Goal: Task Accomplishment & Management: Complete application form

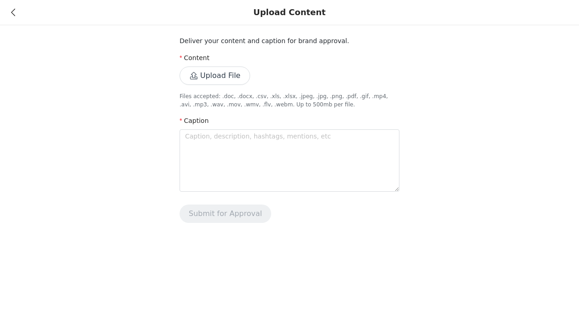
click at [13, 16] on icon at bounding box center [13, 12] width 4 height 6
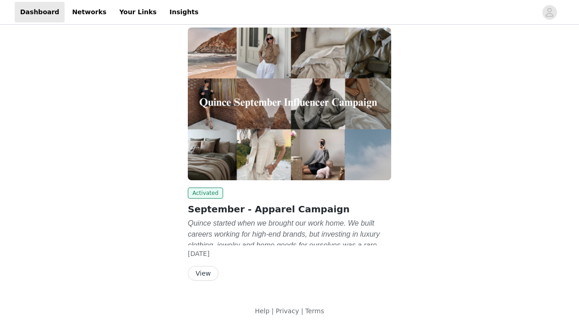
scroll to position [54, 0]
click at [206, 270] on button "View" at bounding box center [203, 273] width 31 height 15
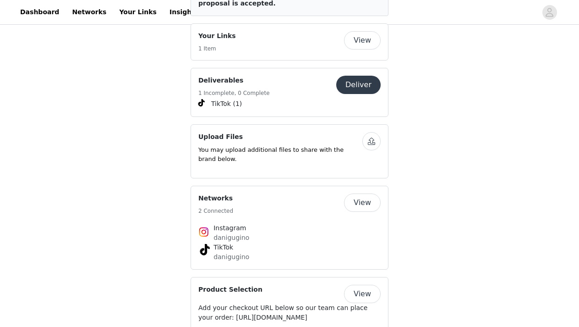
scroll to position [1468, 0]
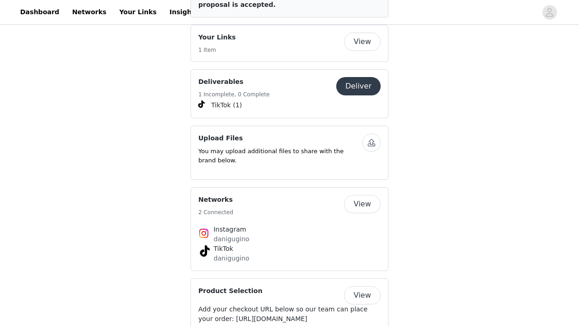
click at [352, 77] on button "Deliver" at bounding box center [358, 86] width 44 height 18
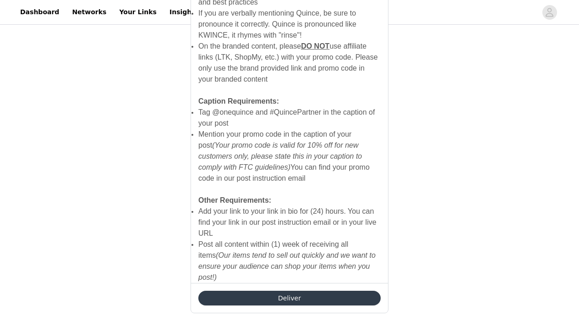
scroll to position [638, 0]
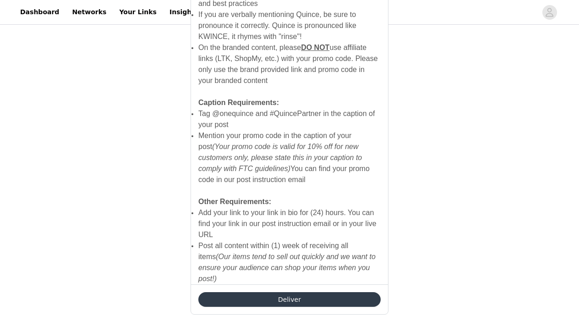
click at [239, 292] on button "Deliver" at bounding box center [289, 299] width 182 height 15
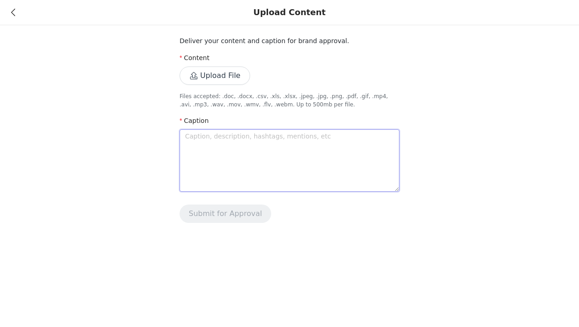
click at [236, 160] on textarea at bounding box center [290, 160] width 220 height 62
type textarea "v"
click at [219, 157] on textarea at bounding box center [290, 160] width 220 height 62
type textarea "I"
type textarea "It"
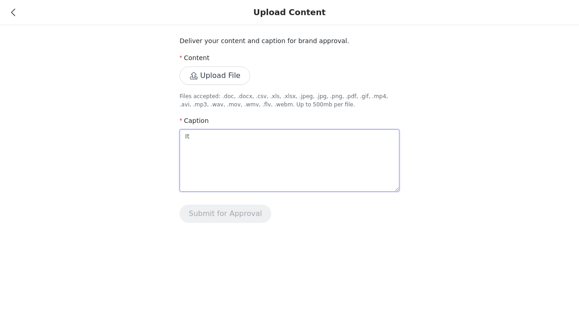
type textarea "It'"
type textarea "It's"
type textarea "It's f"
type textarea "It's fi"
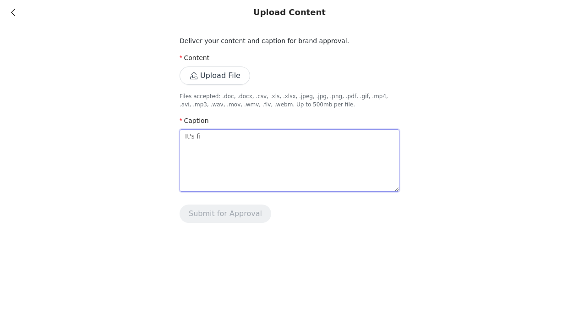
type textarea "It's fin"
type textarea "It's fina"
type textarea "It's final"
type textarea "It's finall"
type textarea "It's finally"
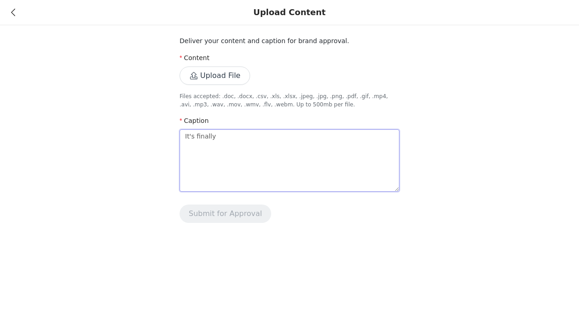
type textarea "It's finally"
type textarea "It's finally f"
type textarea "It's finally fa"
type textarea "It's finally fal"
type textarea "It's finally fall"
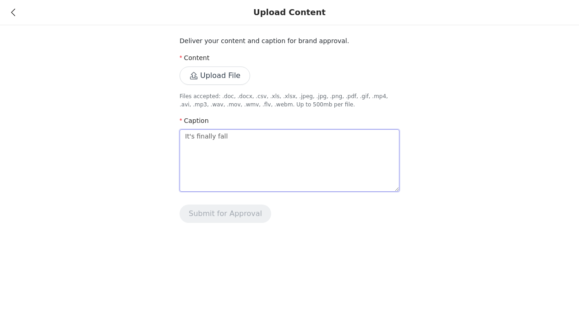
type textarea "It's finally fall"
type textarea "It's finally fall a"
type textarea "It's finally fall an"
type textarea "It's finally fall [PERSON_NAME]"
type textarea "It's finally fall and"
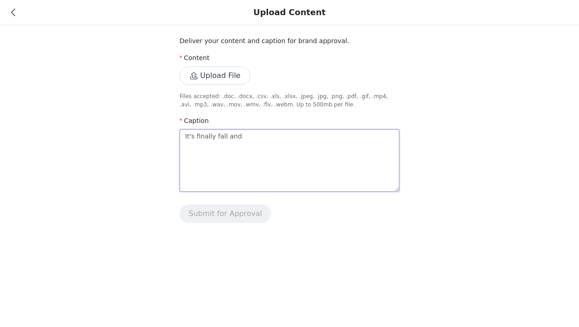
type textarea "It's finally fall and t"
type textarea "It's finally fall and ti"
type textarea "It's finally fall and [PERSON_NAME]"
type textarea "It's finally fall and time"
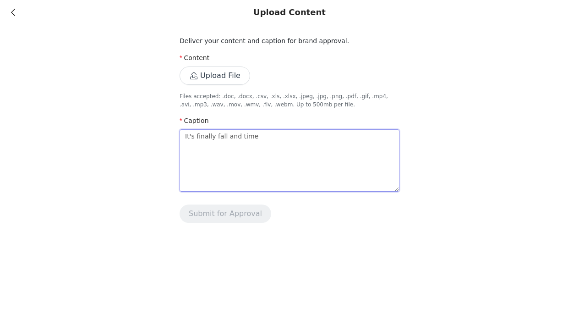
type textarea "It's finally fall and time t"
type textarea "It's finally fall and time to"
type textarea "It's finally fall and time to b"
type textarea "It's finally fall and time to bu"
type textarea "It's finally fall and time to [PERSON_NAME]"
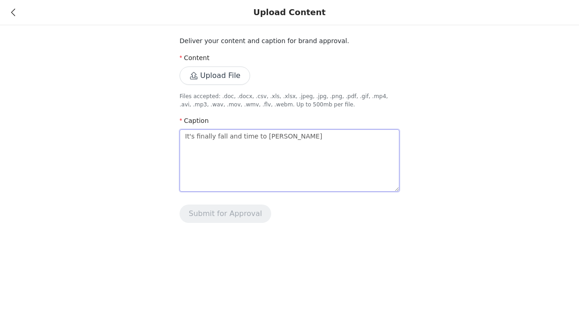
type textarea "It's finally fall and time to buil"
type textarea "It's finally fall and time to build"
type textarea "It's finally fall and time to buil"
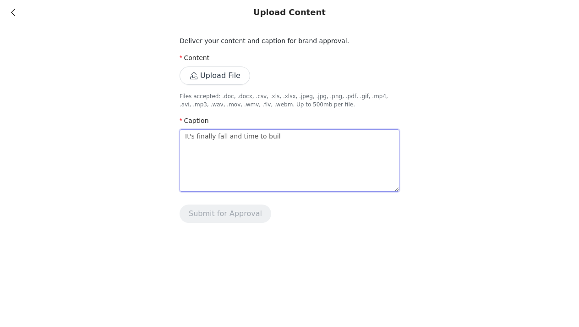
type textarea "It's finally fall and time to [PERSON_NAME]"
type textarea "It's finally fall and time to bu"
type textarea "It's finally fall and time to b"
type textarea "It's finally fall and time to"
type textarea "It's finally fall and time to d"
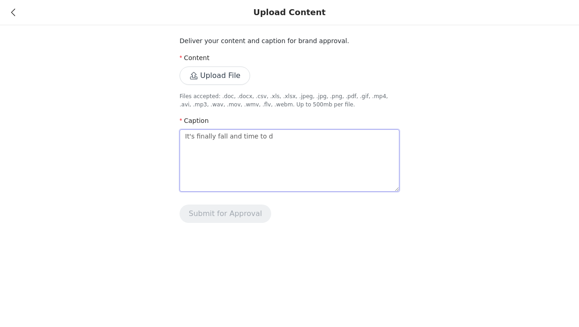
type textarea "It's finally fall and time to"
type textarea "It's finally fall and time to f"
type textarea "It's finally fall and time to fo"
type textarea "It's finally fall and time to for"
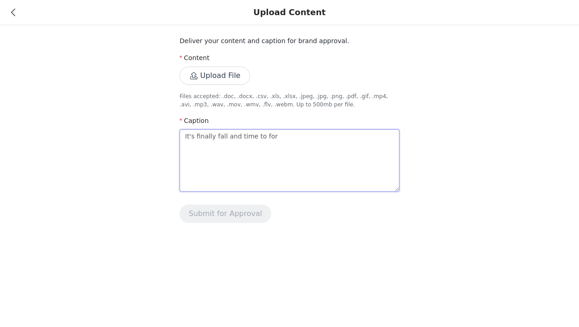
type textarea "It's finally fall and time to for t"
type textarea "It's finally fall and time to for th"
type textarea "It's finally fall and time to for the"
type textarea "It's finally fall and time to for the p"
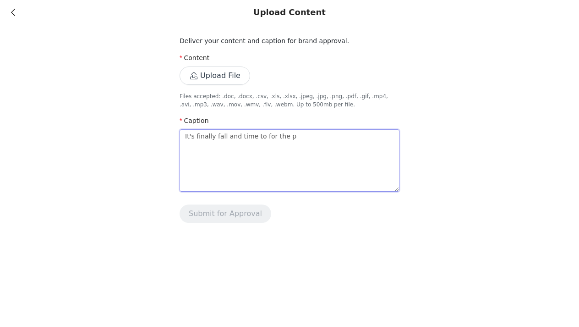
type textarea "It's finally fall and time to for the pe"
type textarea "It's finally fall and time to for the per"
type textarea "It's finally fall and time to for the perf"
type textarea "It's finally fall and time to for the perfe"
type textarea "It's finally fall and time to for the perfec"
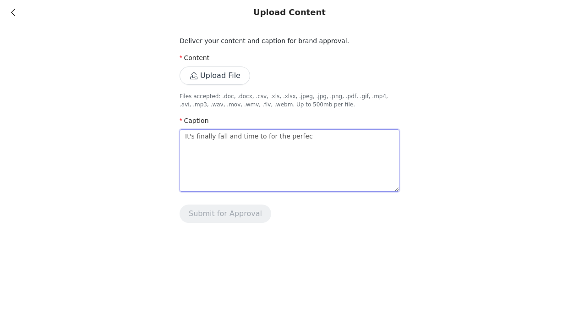
type textarea "It's finally fall and time to for the perfect"
type textarea "It's finally fall and time to for the perfect s"
type textarea "It's finally fall and time to for the perfect st"
type textarea "It's finally fall and time to for the perfect sta"
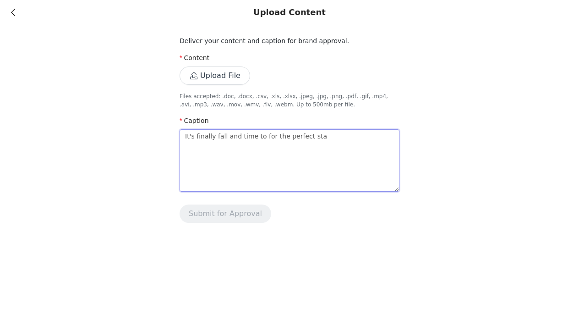
type textarea "It's finally fall and time to for the perfect stap"
type textarea "It's finally fall and time to for the perfect stapl"
type textarea "It's finally fall and time to for the perfect staple"
type textarea "It's finally fall and time to for the perfect staples"
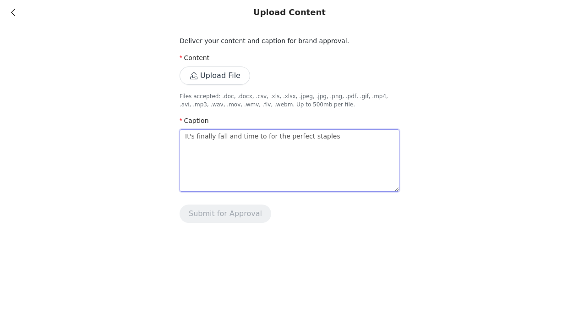
click at [268, 137] on textarea "It's finally fall and time to for the perfect staples" at bounding box center [290, 160] width 220 height 62
type textarea "It's finally fall and time to fo the perfect staples"
type textarea "It's finally fall and time to f the perfect staples"
type textarea "It's finally fall and time to the perfect staples"
type textarea "It's finally fall and time to a the perfect staples"
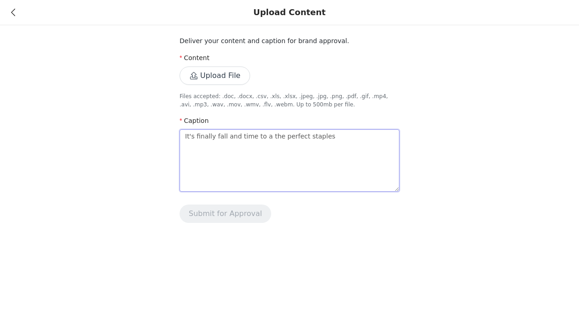
type textarea "It's finally fall and time to as the perfect staples"
type textarea "It's finally fall and time to a the perfect staples"
type textarea "It's finally fall and time to ad the perfect staples"
type textarea "It's finally fall and time to add the perfect staples"
click at [336, 138] on textarea "It's finally fall and time to add the perfect staples" at bounding box center [290, 160] width 220 height 62
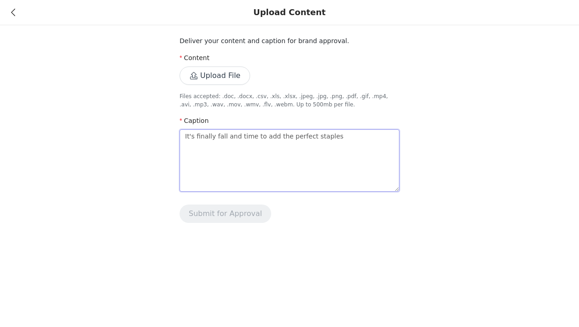
type textarea "It's finally fall and time to add the perfect staples t"
type textarea "It's finally fall and time to add the perfect staples to"
type textarea "It's finally fall and time to add the perfect staples to y"
type textarea "It's finally fall and time to add the perfect staples to yo"
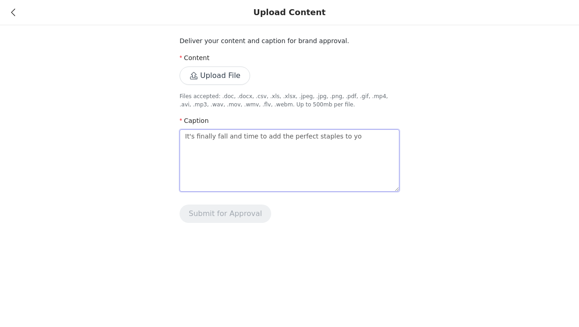
type textarea "It's finally fall and time to add the perfect staples to you"
type textarea "It's finally fall and time to add the perfect staples to your"
type textarea "It's finally fall and time to add the perfect staples to your w"
type textarea "It's finally fall and time to add the perfect staples to your wa"
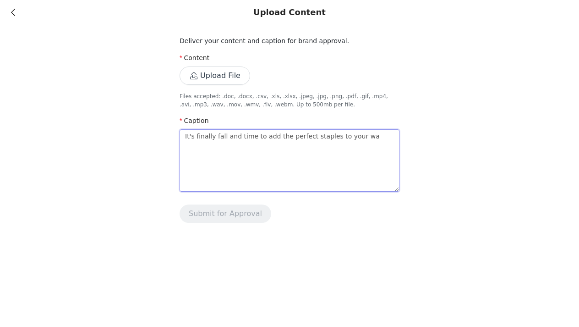
type textarea "It's finally fall and time to add the perfect staples to your war"
type textarea "It's finally fall and time to add the perfect staples to your ward"
type textarea "It's finally fall and time to add the perfect staples to your wardr"
type textarea "It's finally fall and time to add the perfect staples to your wardro"
type textarea "It's finally fall and time to add the perfect staples to your wardrob"
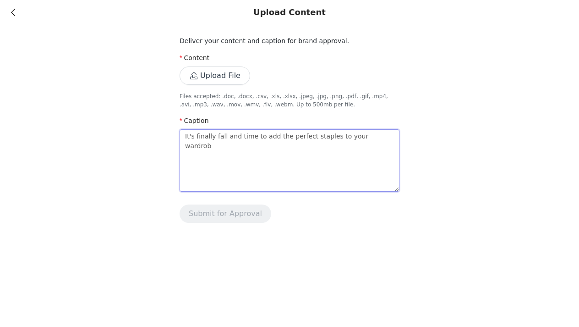
type textarea "It's finally fall and time to add the perfect staples to your wardrobe"
type textarea "It's finally fall and time to add the perfect staples to your wardrobe!"
type textarea "It's finally fall and time to add the perfect staples to your wardrobe! S"
type textarea "It's finally fall and time to add the perfect staples to your wardrobe! Sh"
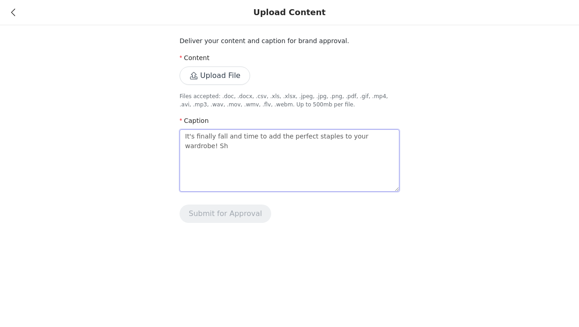
type textarea "It's finally fall and time to add the perfect staples to your wardrobe! Sho"
type textarea "It's finally fall and time to add the perfect staples to your wardrobe! Shop"
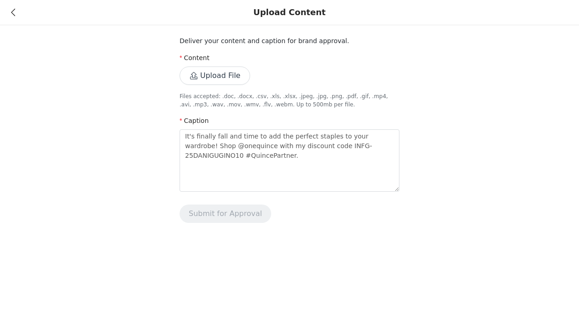
click at [221, 72] on button "Upload File" at bounding box center [215, 75] width 71 height 18
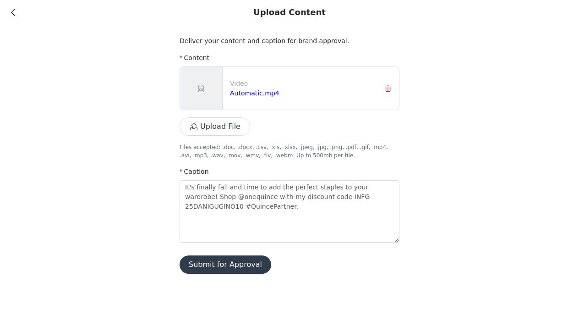
click at [229, 268] on button "Submit for Approval" at bounding box center [226, 264] width 92 height 18
